Goal: Task Accomplishment & Management: Manage account settings

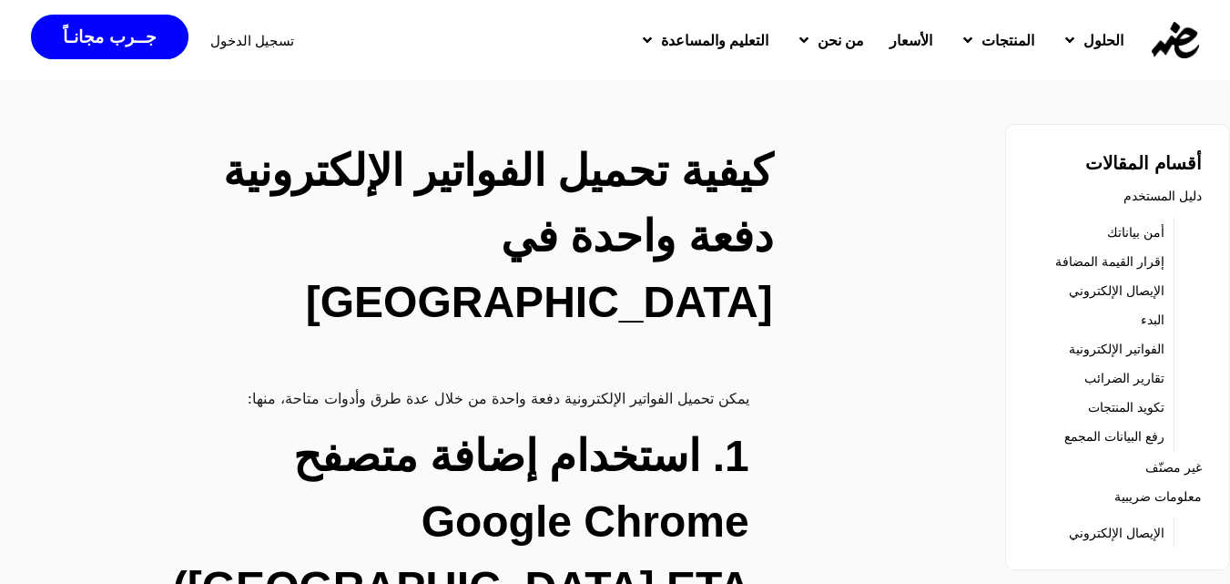
click at [232, 35] on span "تسجيل الدخول" at bounding box center [252, 41] width 84 height 14
click at [85, 34] on span "جــرب مجانـاً" at bounding box center [109, 36] width 93 height 17
click at [231, 27] on div "تسجيل الدخول" at bounding box center [252, 41] width 84 height 34
click at [232, 42] on span "تسجيل الدخول" at bounding box center [252, 41] width 84 height 14
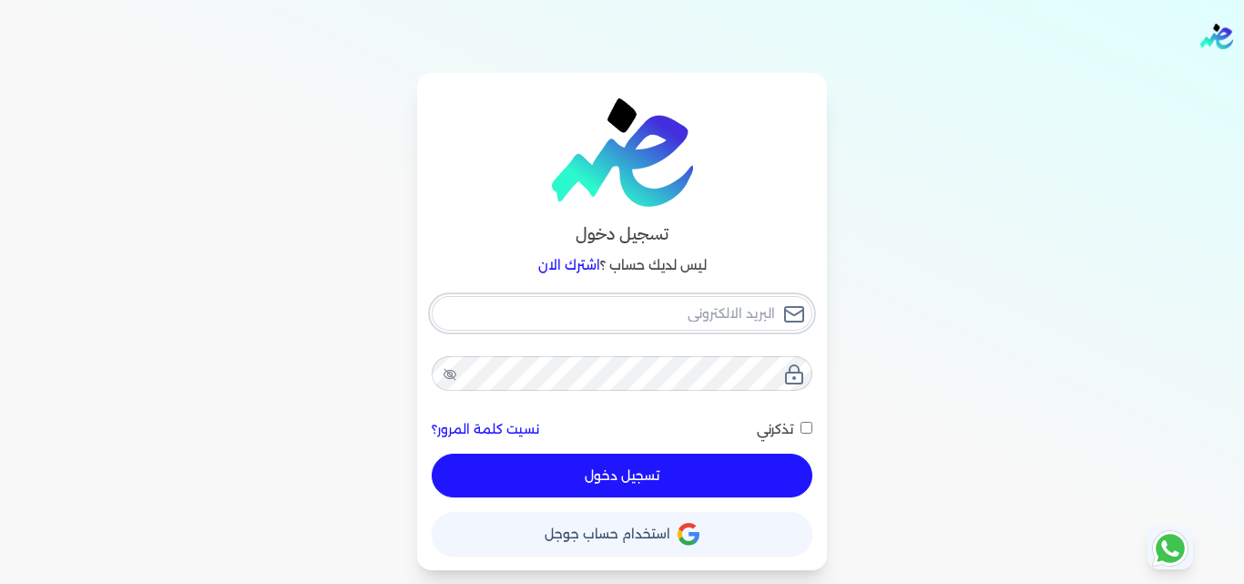
click at [628, 308] on input "email" at bounding box center [622, 313] width 381 height 35
click at [731, 367] on div "نسيت كلمة المرور؟ تذكرني تسجيل دخول" at bounding box center [622, 397] width 381 height 202
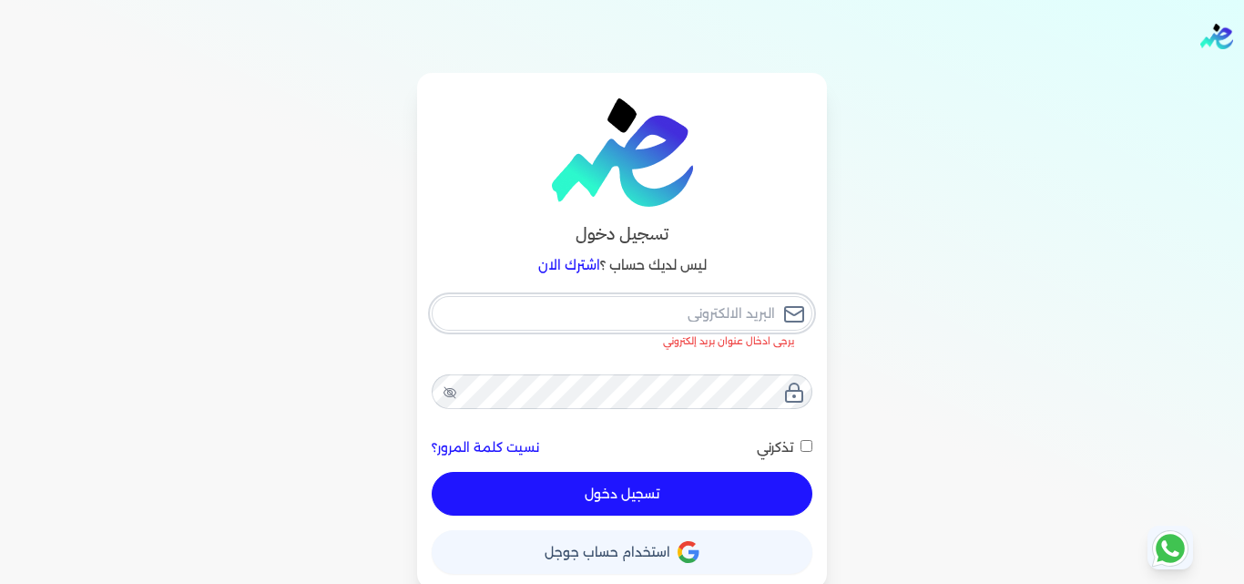
click at [745, 314] on input "email" at bounding box center [622, 313] width 381 height 35
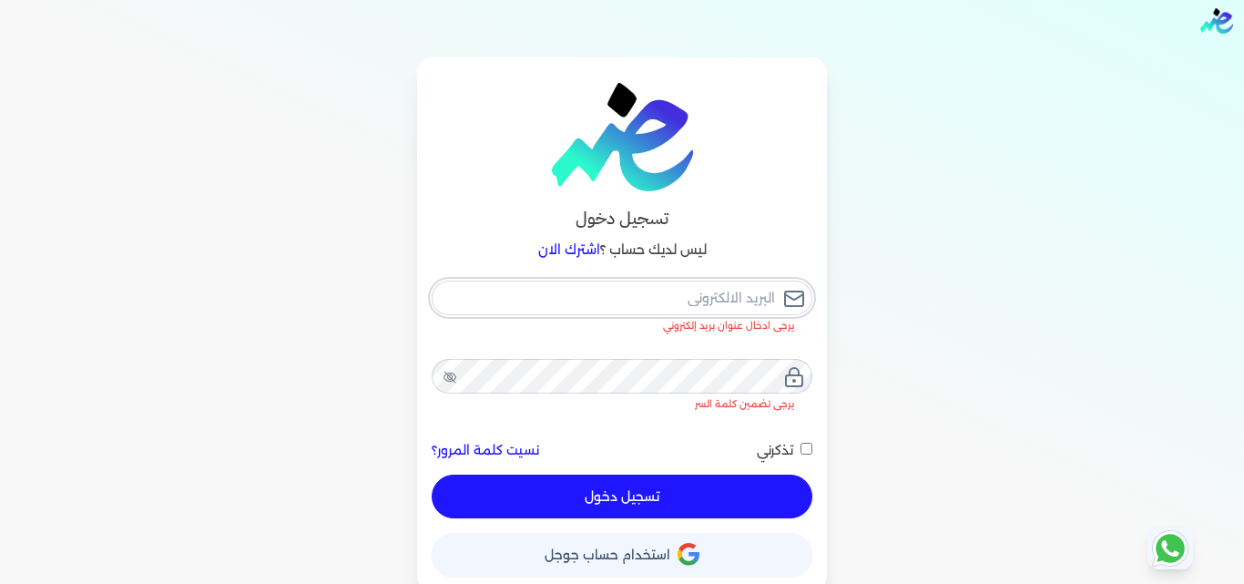
scroll to position [23, 0]
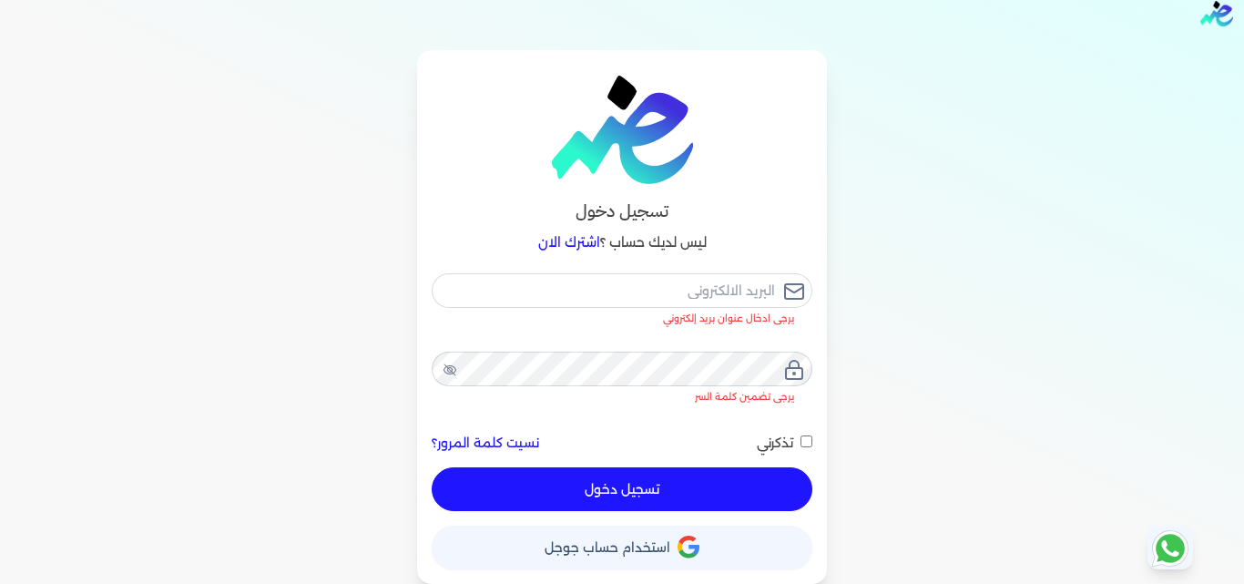
click at [625, 537] on button "حساب استخدام حساب جوجل" at bounding box center [622, 547] width 381 height 44
